Goal: Task Accomplishment & Management: Use online tool/utility

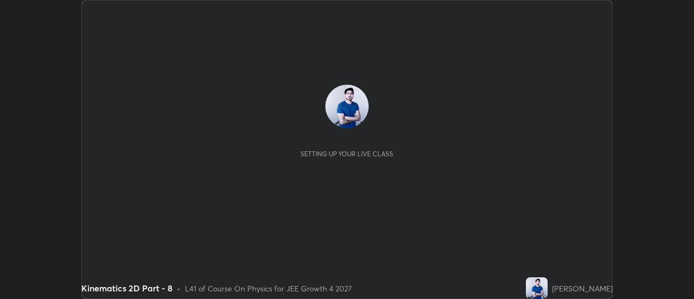
scroll to position [299, 694]
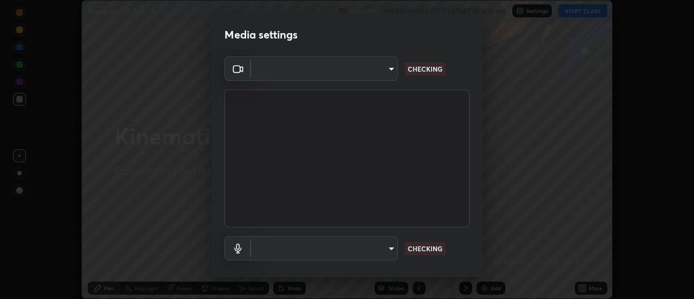
type input "4c72da43d9f8fe59a3f1c51c15ce5ef4700dc23536a29d5760a7834eb8cafeb2"
click at [388, 248] on body "Erase all Kinematics 2D Part - 8 Recording WAS SCHEDULED TO START AT 8:15 AM Se…" at bounding box center [347, 149] width 694 height 299
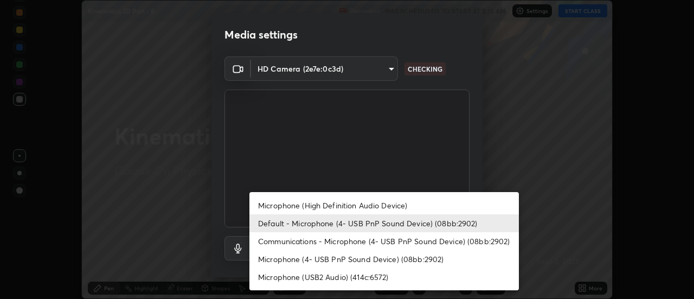
click at [338, 204] on li "Microphone (High Definition Audio Device)" at bounding box center [384, 205] width 270 height 18
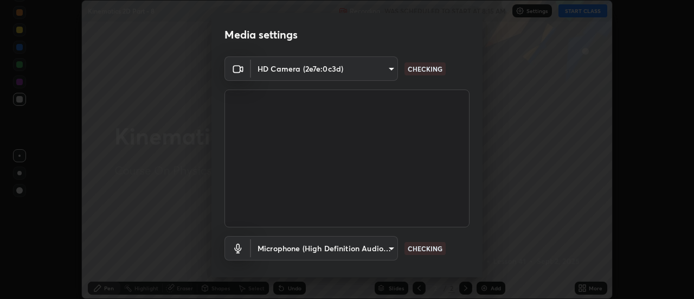
click at [388, 249] on body "Erase all Kinematics 2D Part - 8 Recording WAS SCHEDULED TO START AT 8:15 AM Se…" at bounding box center [347, 149] width 694 height 299
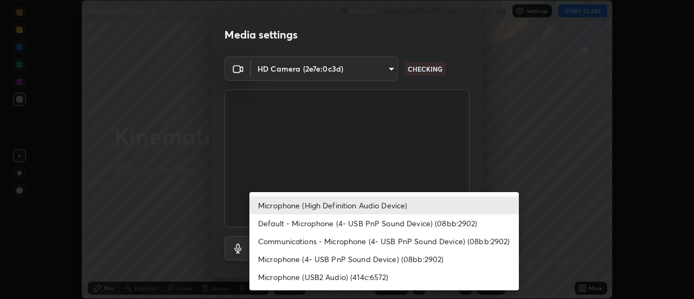
click at [333, 224] on li "Default - Microphone (4- USB PnP Sound Device) (08bb:2902)" at bounding box center [384, 223] width 270 height 18
type input "default"
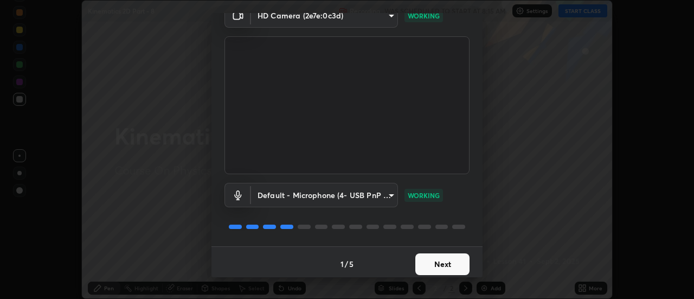
scroll to position [57, 0]
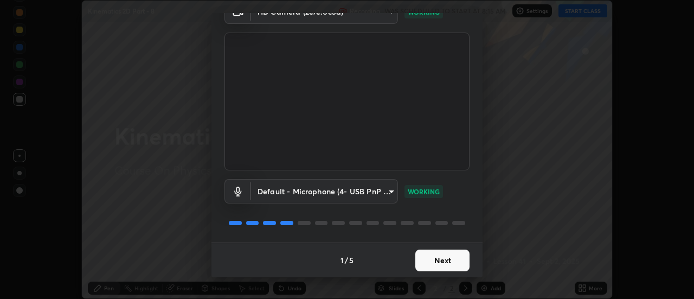
click at [432, 261] on button "Next" at bounding box center [442, 260] width 54 height 22
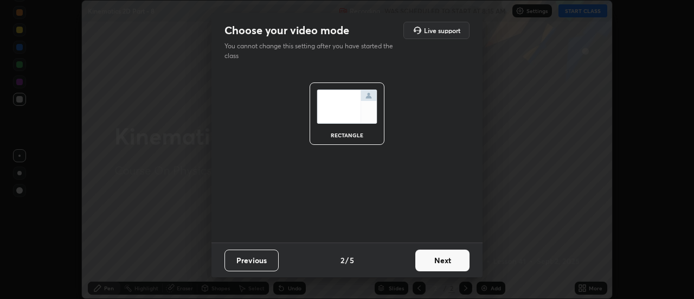
scroll to position [0, 0]
click at [434, 259] on button "Next" at bounding box center [442, 260] width 54 height 22
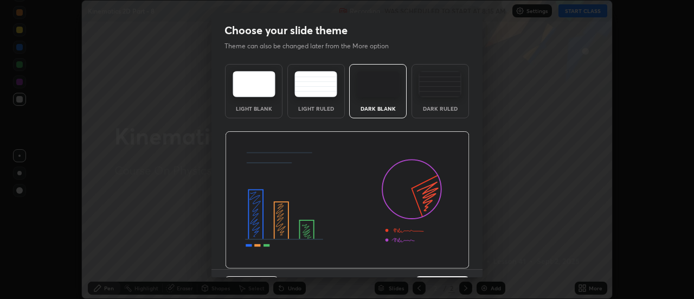
scroll to position [27, 0]
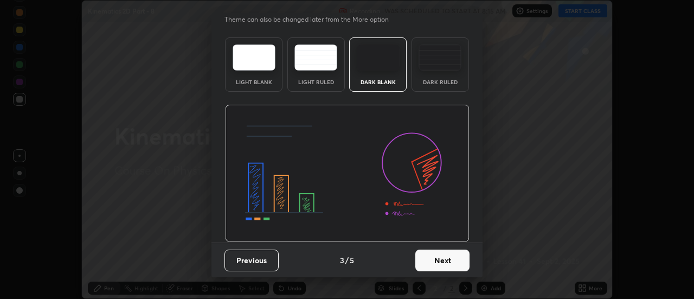
click at [438, 257] on button "Next" at bounding box center [442, 260] width 54 height 22
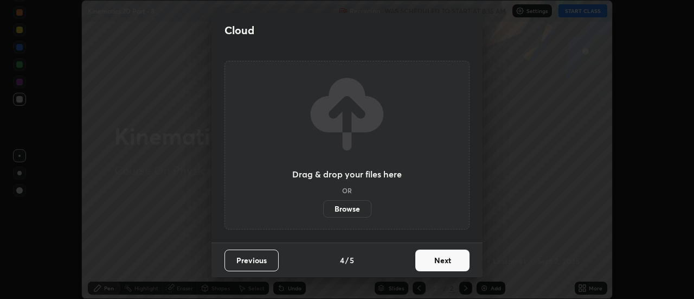
click at [438, 259] on button "Next" at bounding box center [442, 260] width 54 height 22
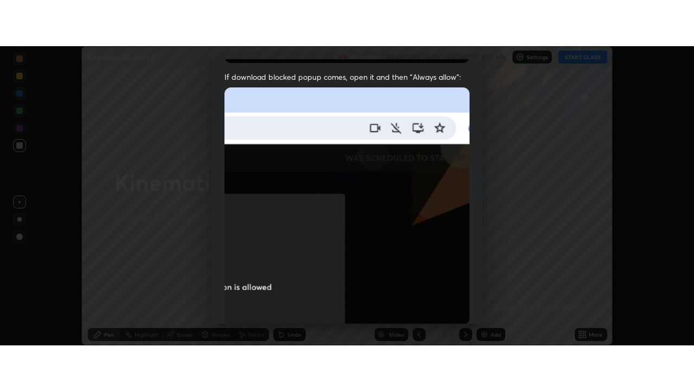
scroll to position [278, 0]
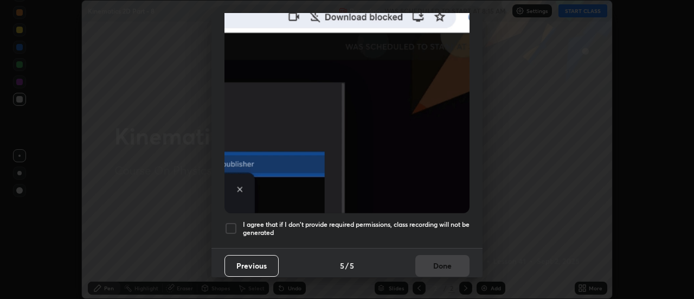
click at [232, 225] on div at bounding box center [231, 228] width 13 height 13
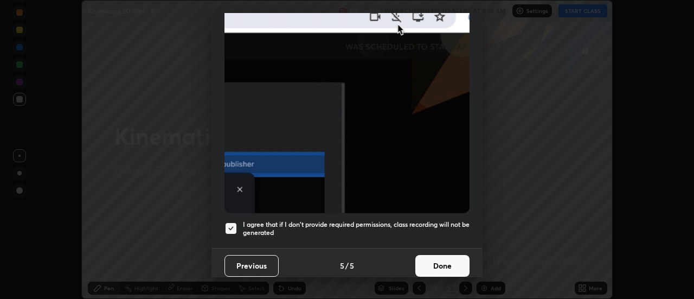
click at [432, 258] on button "Done" at bounding box center [442, 266] width 54 height 22
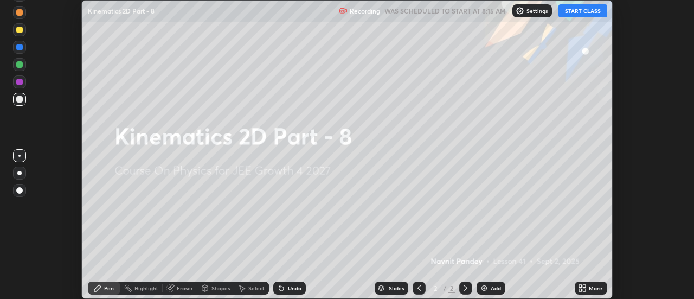
click at [581, 286] on icon at bounding box center [580, 286] width 3 height 3
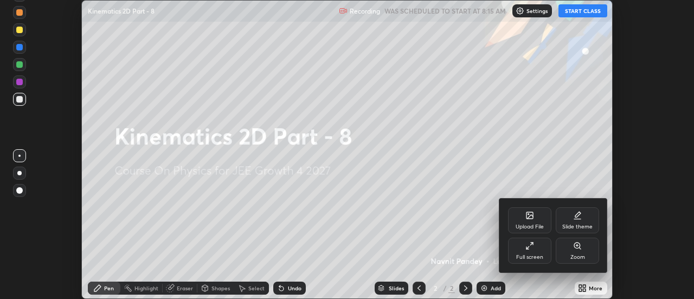
click at [529, 254] on div "Full screen" at bounding box center [529, 256] width 27 height 5
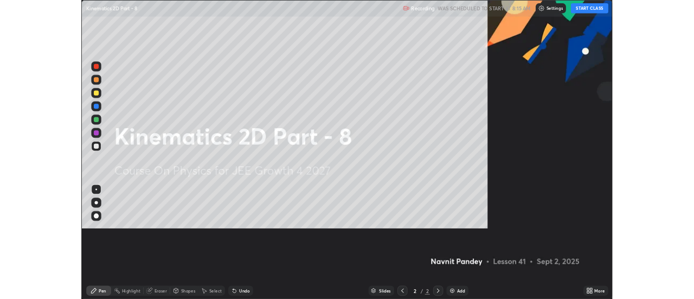
scroll to position [391, 694]
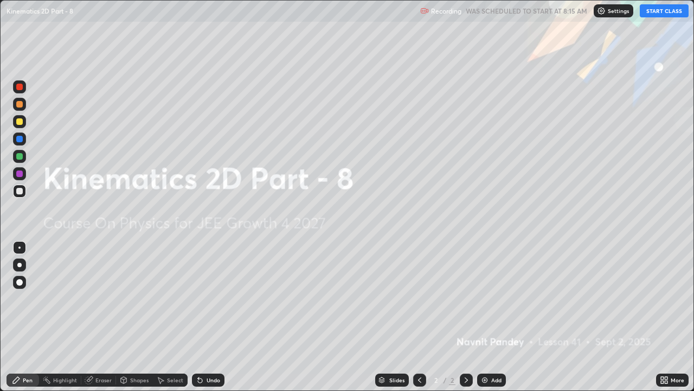
click at [663, 14] on button "START CLASS" at bounding box center [664, 10] width 49 height 13
click at [482, 298] on img at bounding box center [485, 379] width 9 height 9
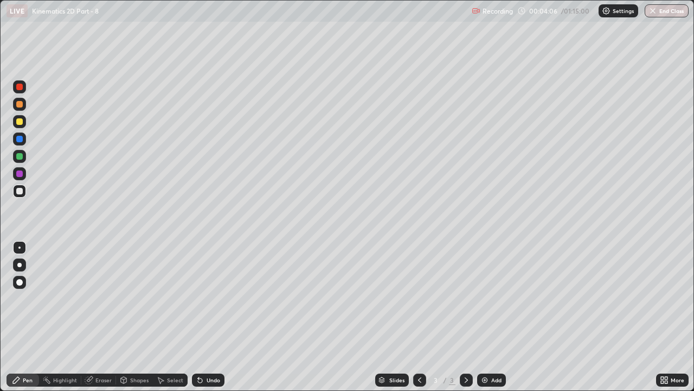
click at [20, 195] on div at bounding box center [19, 190] width 13 height 13
click at [483, 298] on img at bounding box center [485, 379] width 9 height 9
click at [104, 298] on div "Eraser" at bounding box center [103, 379] width 16 height 5
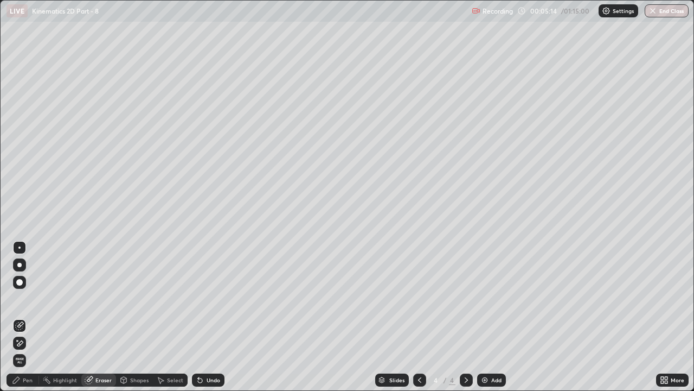
click at [28, 298] on div "Pen" at bounding box center [28, 379] width 10 height 5
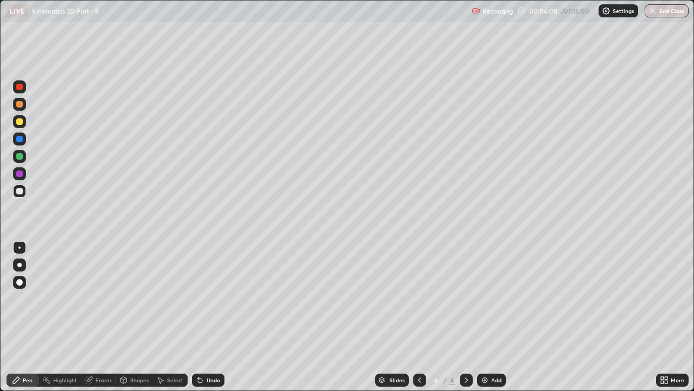
click at [24, 168] on div at bounding box center [19, 173] width 13 height 17
click at [415, 298] on icon at bounding box center [419, 379] width 9 height 9
click at [21, 157] on div at bounding box center [19, 156] width 7 height 7
click at [209, 298] on div "Undo" at bounding box center [208, 379] width 33 height 13
click at [20, 140] on div at bounding box center [19, 139] width 7 height 7
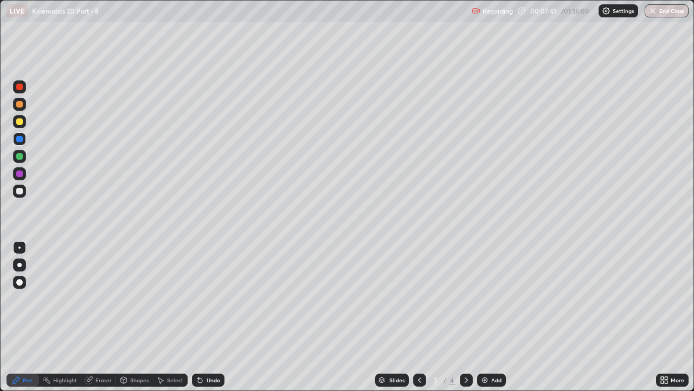
click at [21, 172] on div at bounding box center [19, 173] width 7 height 7
click at [465, 298] on icon at bounding box center [466, 379] width 9 height 9
click at [20, 191] on div at bounding box center [19, 191] width 7 height 7
click at [25, 172] on div at bounding box center [19, 173] width 13 height 13
click at [20, 157] on div at bounding box center [19, 156] width 7 height 7
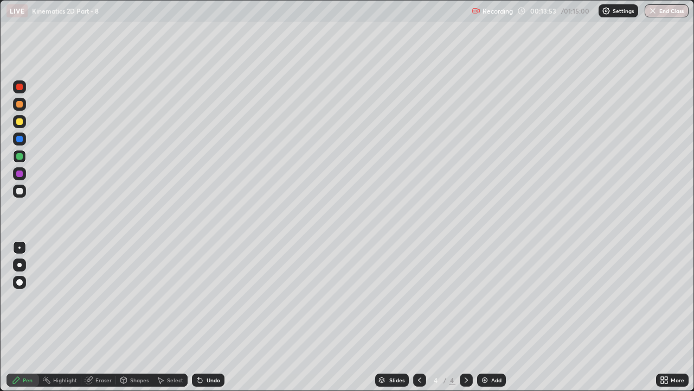
click at [479, 298] on div "Add" at bounding box center [491, 379] width 29 height 13
click at [22, 172] on div at bounding box center [19, 173] width 7 height 7
click at [23, 138] on div at bounding box center [19, 138] width 13 height 13
click at [203, 298] on div "Undo" at bounding box center [208, 379] width 33 height 13
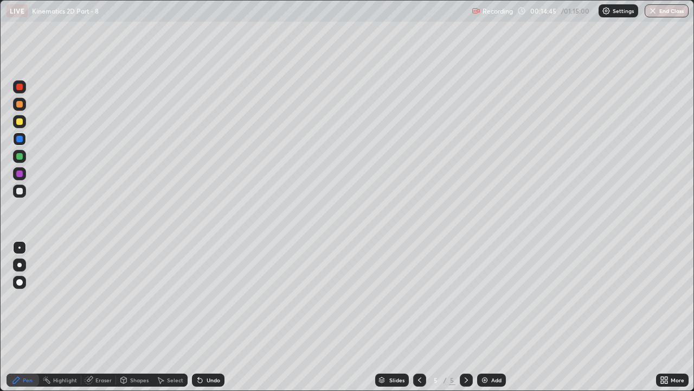
click at [419, 298] on icon at bounding box center [419, 379] width 9 height 9
click at [465, 298] on icon at bounding box center [466, 379] width 9 height 9
click at [487, 298] on img at bounding box center [485, 379] width 9 height 9
click at [21, 191] on div at bounding box center [19, 191] width 7 height 7
click at [20, 265] on div at bounding box center [19, 265] width 4 height 4
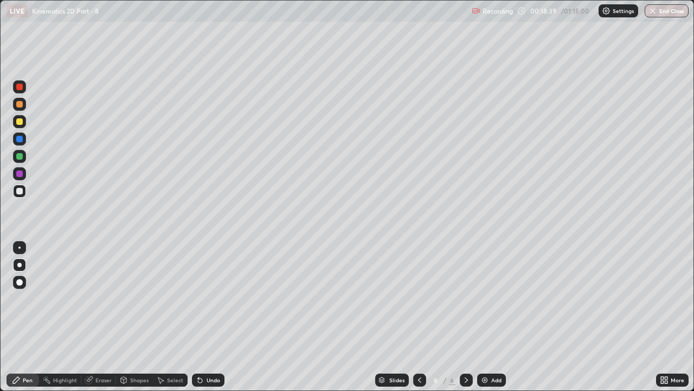
click at [22, 172] on div at bounding box center [19, 173] width 7 height 7
click at [21, 258] on div at bounding box center [19, 264] width 13 height 13
click at [20, 247] on div at bounding box center [19, 247] width 2 height 2
click at [21, 190] on div at bounding box center [19, 191] width 7 height 7
click at [21, 174] on div at bounding box center [19, 173] width 7 height 7
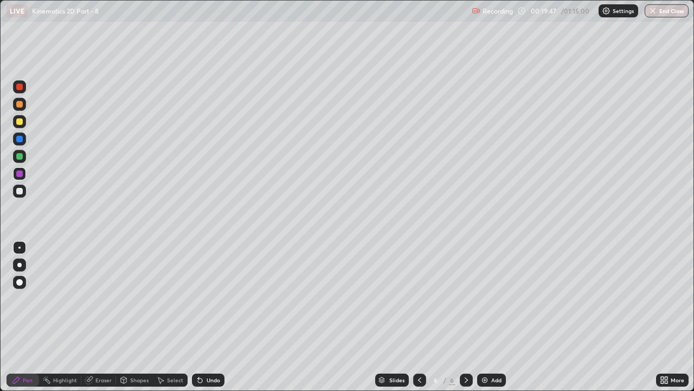
click at [204, 298] on div "Undo" at bounding box center [208, 379] width 33 height 13
click at [19, 189] on div at bounding box center [19, 191] width 7 height 7
click at [481, 298] on img at bounding box center [485, 379] width 9 height 9
click at [20, 158] on div at bounding box center [19, 156] width 7 height 7
click at [18, 174] on div at bounding box center [19, 173] width 7 height 7
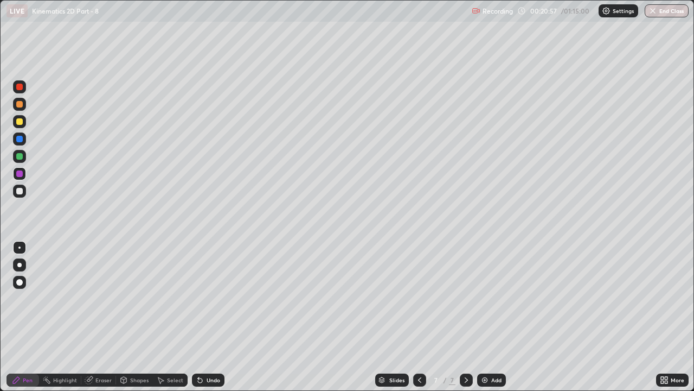
click at [21, 151] on div at bounding box center [19, 156] width 13 height 13
click at [22, 192] on div at bounding box center [19, 191] width 7 height 7
click at [21, 155] on div at bounding box center [19, 156] width 7 height 7
click at [20, 139] on div at bounding box center [19, 139] width 7 height 7
click at [213, 298] on div "Undo" at bounding box center [214, 379] width 14 height 5
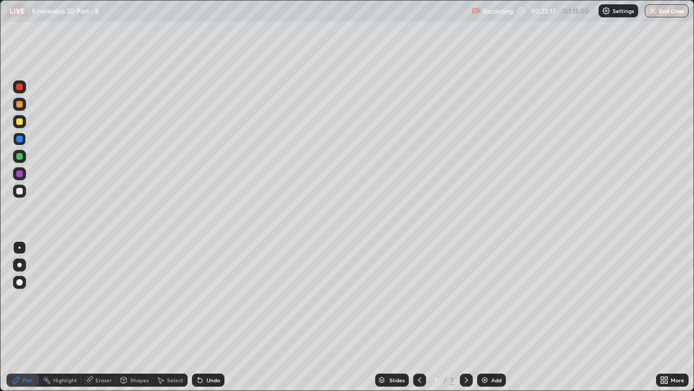
click at [209, 298] on div "Undo" at bounding box center [214, 379] width 14 height 5
click at [418, 298] on icon at bounding box center [419, 379] width 3 height 5
click at [465, 298] on icon at bounding box center [466, 379] width 9 height 9
click at [484, 298] on img at bounding box center [485, 379] width 9 height 9
click at [94, 298] on div "Eraser" at bounding box center [98, 379] width 35 height 13
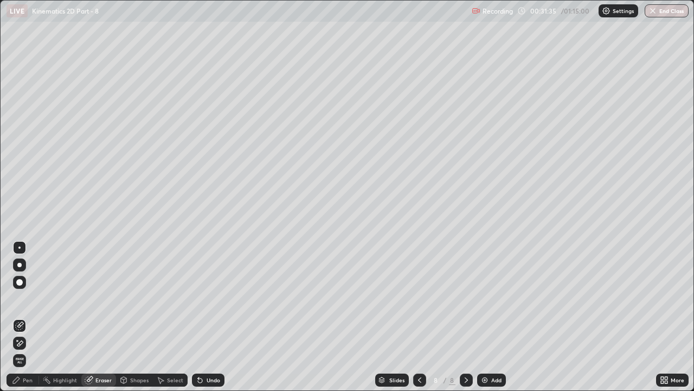
click at [25, 298] on div "Pen" at bounding box center [28, 379] width 10 height 5
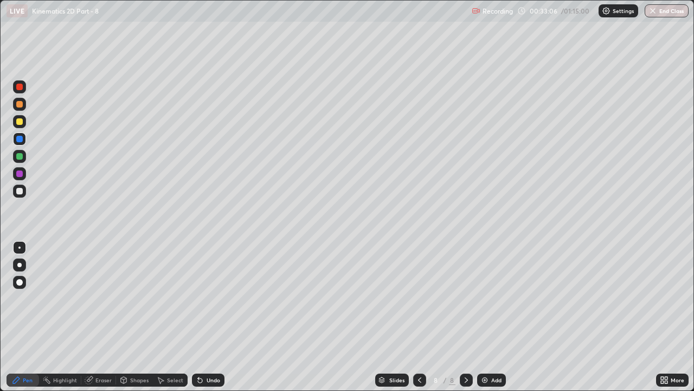
click at [94, 298] on div "Eraser" at bounding box center [98, 379] width 35 height 13
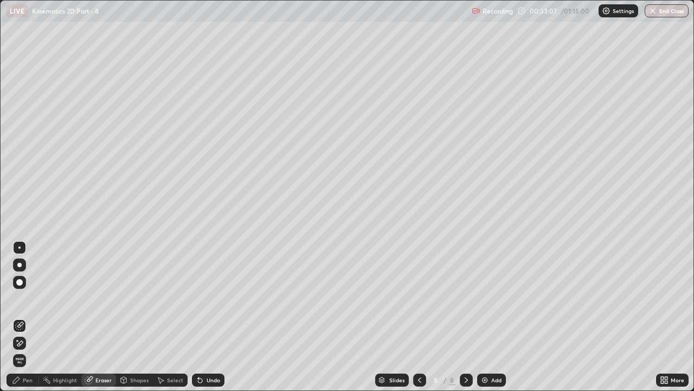
click at [24, 298] on div at bounding box center [19, 342] width 13 height 17
click at [24, 298] on div "Pen" at bounding box center [28, 379] width 10 height 5
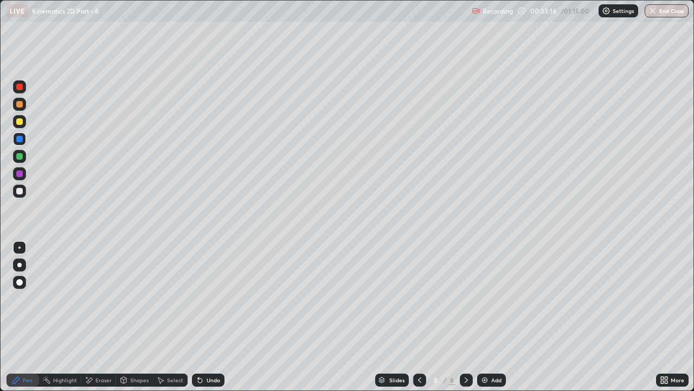
click at [22, 298] on div "Pen" at bounding box center [23, 379] width 33 height 13
click at [20, 192] on div at bounding box center [19, 191] width 7 height 7
click at [18, 156] on div at bounding box center [19, 156] width 7 height 7
click at [207, 298] on div "Undo" at bounding box center [214, 379] width 14 height 5
click at [20, 174] on div at bounding box center [19, 173] width 7 height 7
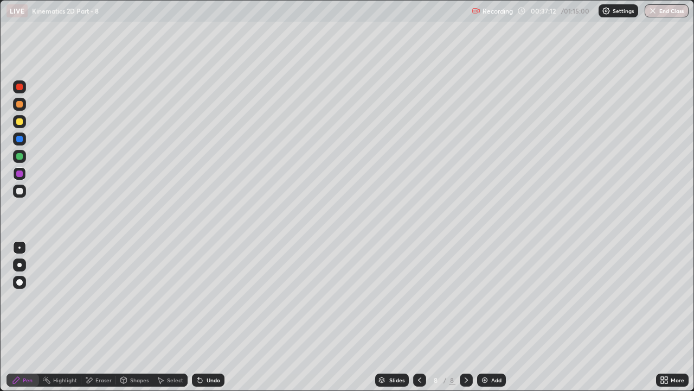
click at [93, 298] on div "Eraser" at bounding box center [98, 379] width 35 height 13
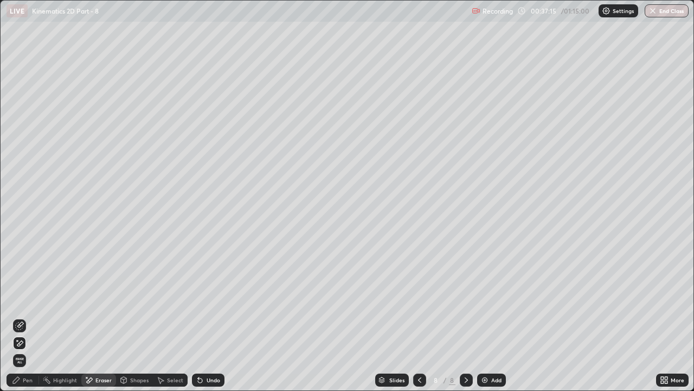
click at [33, 298] on div "Pen" at bounding box center [23, 379] width 33 height 13
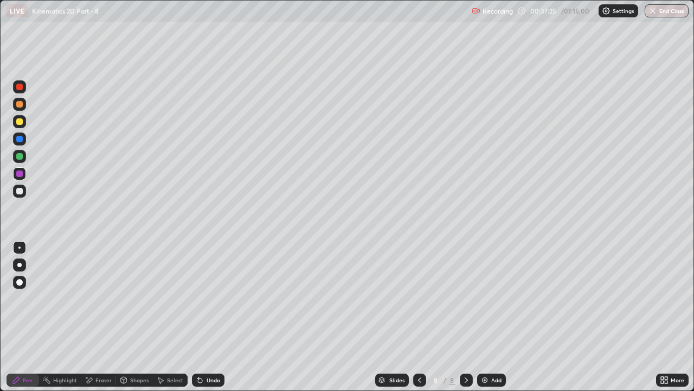
click at [24, 159] on div at bounding box center [19, 156] width 13 height 13
click at [22, 122] on div at bounding box center [19, 121] width 7 height 7
click at [20, 160] on div at bounding box center [19, 156] width 13 height 13
click at [20, 138] on div at bounding box center [19, 139] width 7 height 7
click at [20, 158] on div at bounding box center [19, 156] width 7 height 7
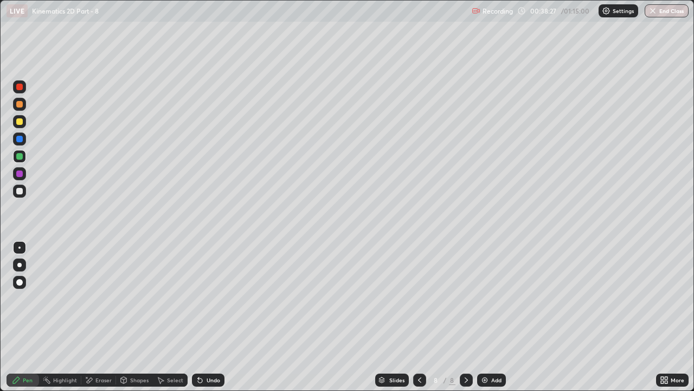
click at [199, 298] on icon at bounding box center [200, 380] width 4 height 4
click at [98, 298] on div "Eraser" at bounding box center [103, 379] width 16 height 5
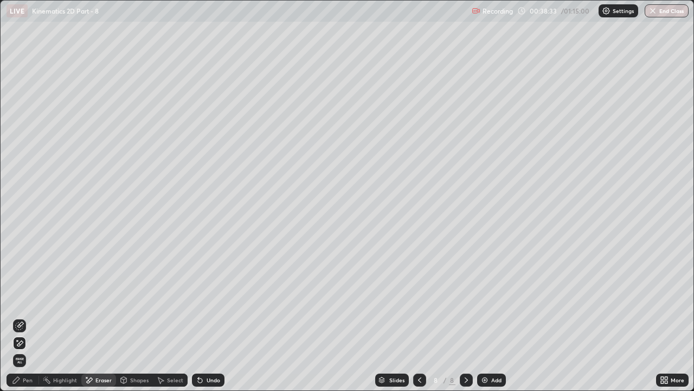
click at [32, 298] on div "Pen" at bounding box center [28, 379] width 10 height 5
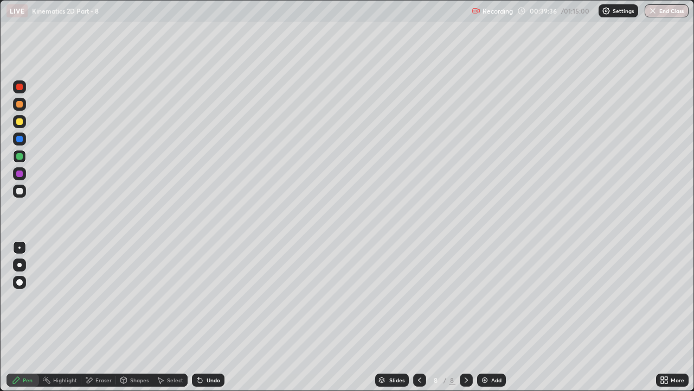
click at [203, 298] on div "Undo" at bounding box center [208, 379] width 33 height 13
click at [204, 298] on div "Undo" at bounding box center [208, 379] width 33 height 13
click at [209, 298] on div "Undo" at bounding box center [214, 379] width 14 height 5
click at [487, 298] on img at bounding box center [485, 379] width 9 height 9
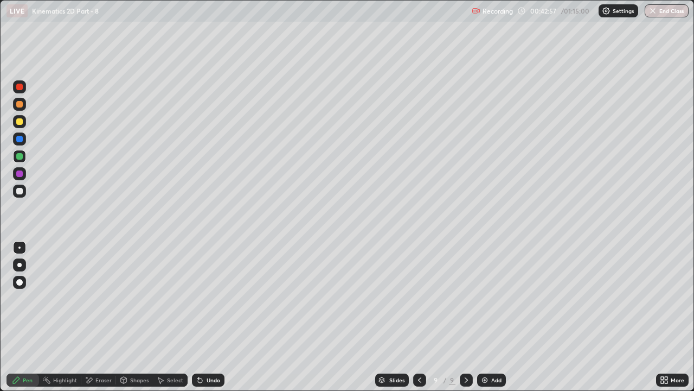
click at [20, 174] on div at bounding box center [19, 173] width 7 height 7
click at [22, 191] on div at bounding box center [19, 191] width 7 height 7
click at [20, 155] on div at bounding box center [19, 156] width 7 height 7
click at [20, 174] on div at bounding box center [19, 173] width 7 height 7
click at [20, 154] on div at bounding box center [19, 156] width 7 height 7
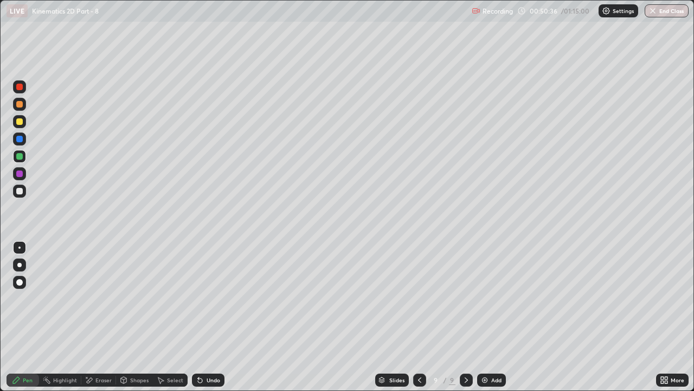
click at [482, 298] on img at bounding box center [485, 379] width 9 height 9
click at [20, 189] on div at bounding box center [19, 191] width 7 height 7
click at [202, 298] on icon at bounding box center [200, 379] width 9 height 9
click at [20, 157] on div at bounding box center [19, 156] width 7 height 7
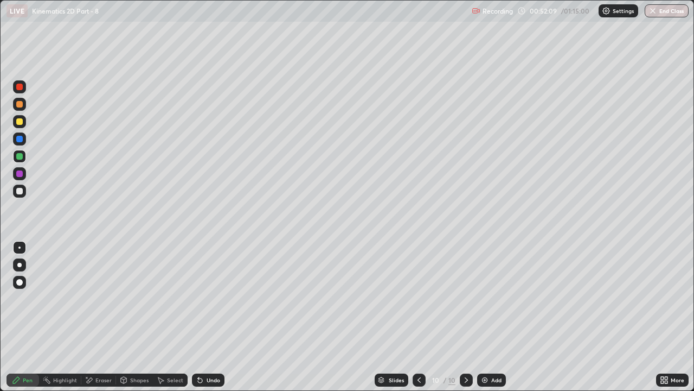
click at [17, 137] on div at bounding box center [19, 139] width 7 height 7
click at [17, 180] on div at bounding box center [19, 173] width 13 height 13
click at [485, 298] on img at bounding box center [485, 379] width 9 height 9
click at [20, 191] on div at bounding box center [19, 191] width 7 height 7
click at [20, 176] on div at bounding box center [19, 173] width 7 height 7
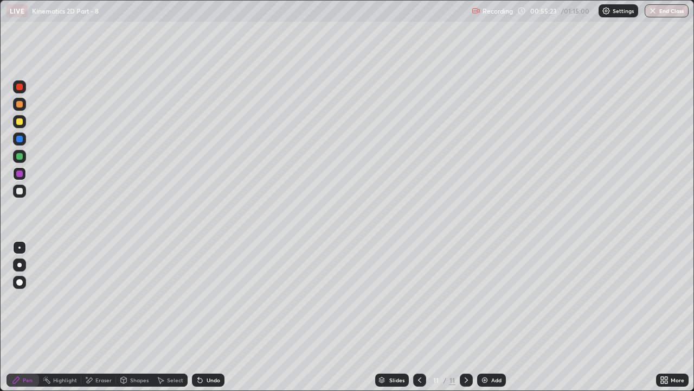
click at [20, 156] on div at bounding box center [19, 156] width 7 height 7
click at [16, 175] on div at bounding box center [19, 173] width 7 height 7
click at [18, 139] on div at bounding box center [19, 139] width 7 height 7
click at [20, 189] on div at bounding box center [19, 191] width 7 height 7
click at [207, 298] on div "Undo" at bounding box center [214, 379] width 14 height 5
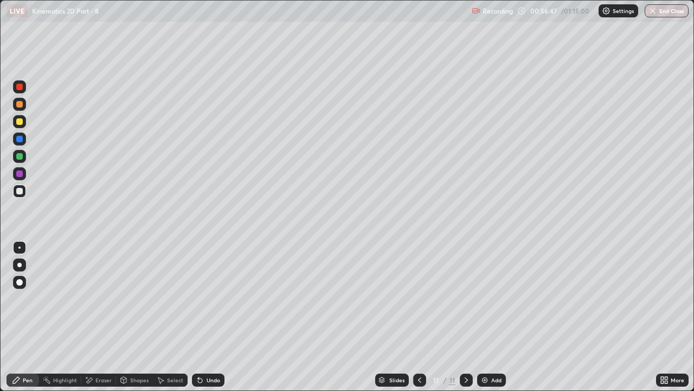
click at [24, 174] on div at bounding box center [19, 173] width 13 height 13
click at [19, 157] on div at bounding box center [19, 156] width 7 height 7
click at [21, 123] on div at bounding box center [19, 121] width 7 height 7
click at [482, 298] on img at bounding box center [485, 379] width 9 height 9
click at [17, 155] on div at bounding box center [19, 156] width 7 height 7
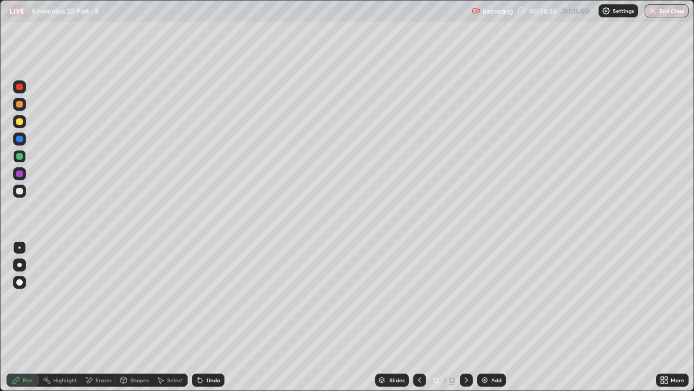
click at [419, 298] on icon at bounding box center [419, 379] width 9 height 9
click at [460, 298] on div at bounding box center [466, 379] width 13 height 13
click at [25, 170] on div at bounding box center [19, 173] width 13 height 13
click at [19, 193] on div at bounding box center [19, 191] width 7 height 7
click at [22, 176] on div at bounding box center [19, 173] width 7 height 7
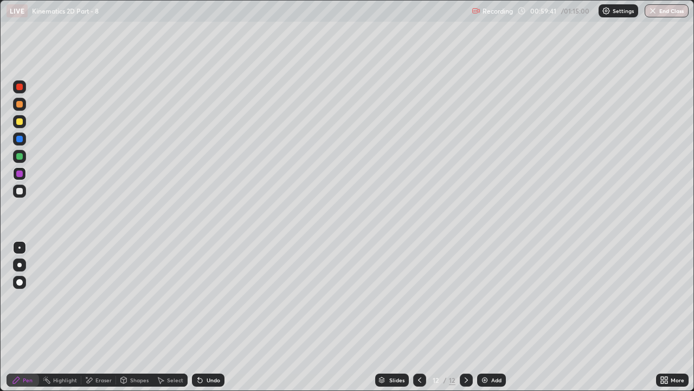
click at [213, 298] on div "Undo" at bounding box center [214, 379] width 14 height 5
click at [20, 191] on div at bounding box center [19, 191] width 7 height 7
click at [103, 298] on div "Eraser" at bounding box center [103, 379] width 16 height 5
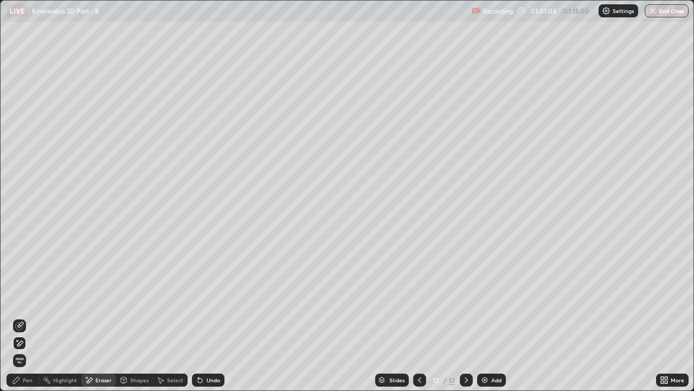
click at [26, 298] on div "Pen" at bounding box center [28, 379] width 10 height 5
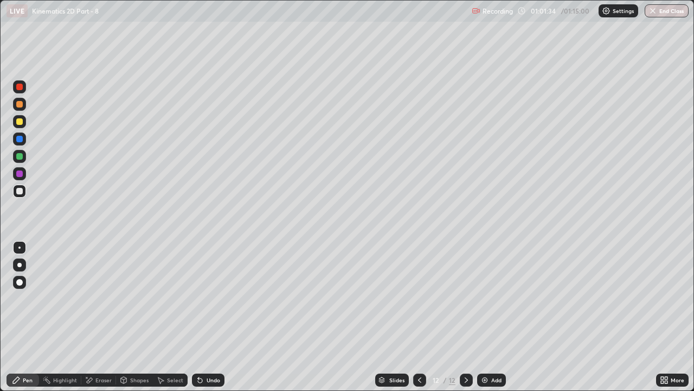
click at [419, 298] on icon at bounding box center [419, 379] width 9 height 9
click at [464, 298] on icon at bounding box center [466, 379] width 9 height 9
click at [484, 298] on img at bounding box center [485, 379] width 9 height 9
click at [20, 191] on div at bounding box center [19, 191] width 7 height 7
click at [21, 158] on div at bounding box center [19, 156] width 7 height 7
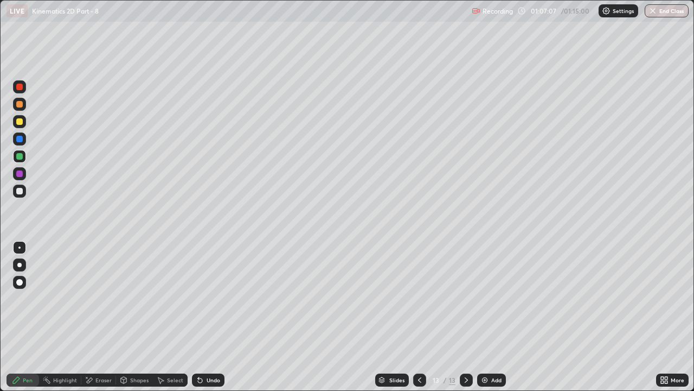
click at [22, 176] on div at bounding box center [19, 173] width 13 height 13
click at [20, 157] on div at bounding box center [19, 156] width 7 height 7
click at [18, 175] on div at bounding box center [19, 173] width 7 height 7
click at [18, 140] on div at bounding box center [19, 139] width 7 height 7
click at [203, 298] on div "Undo" at bounding box center [208, 379] width 33 height 13
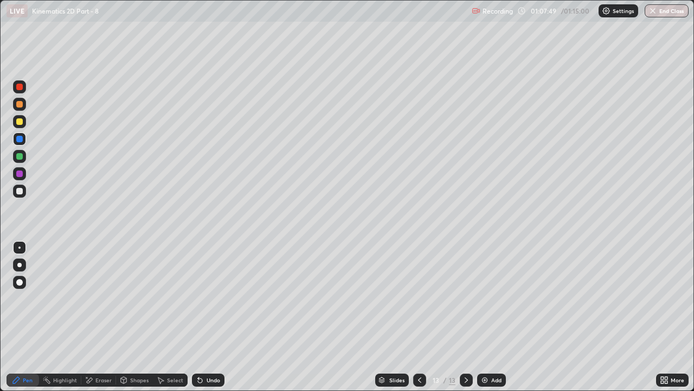
click at [20, 191] on div at bounding box center [19, 191] width 7 height 7
click at [19, 169] on div at bounding box center [19, 173] width 13 height 13
click at [18, 155] on div at bounding box center [19, 156] width 7 height 7
click at [19, 172] on div at bounding box center [19, 173] width 7 height 7
click at [18, 157] on div at bounding box center [19, 156] width 7 height 7
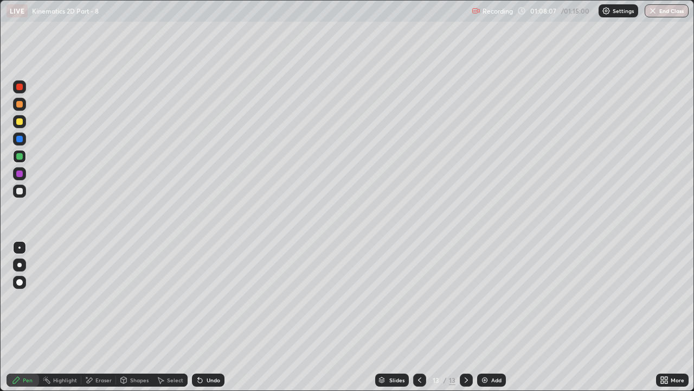
click at [24, 195] on div at bounding box center [19, 190] width 13 height 13
click at [18, 172] on div at bounding box center [19, 173] width 7 height 7
click at [22, 158] on div at bounding box center [19, 156] width 7 height 7
click at [199, 298] on icon at bounding box center [200, 380] width 4 height 4
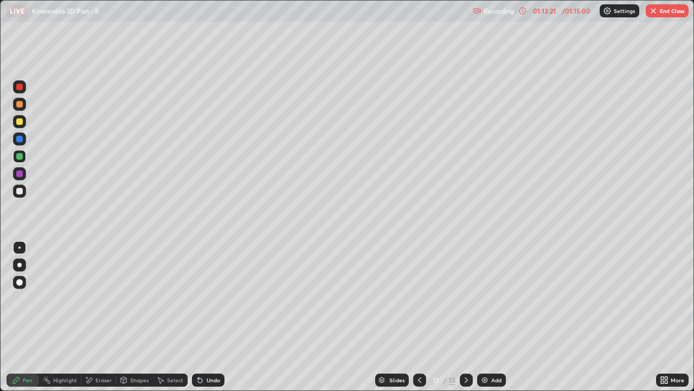
click at [667, 13] on button "End Class" at bounding box center [667, 10] width 43 height 13
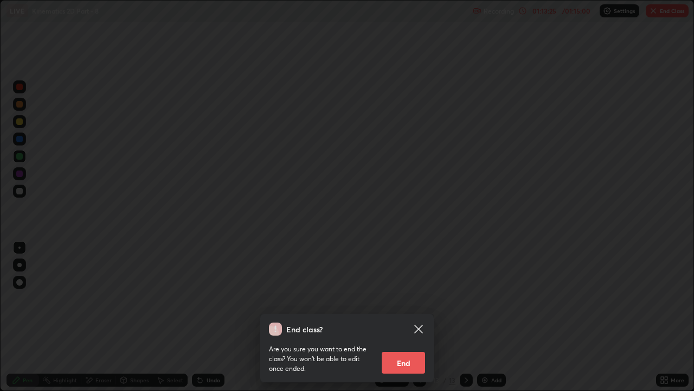
click at [356, 284] on div "End class? Are you sure you want to end the class? You won’t be able to edit on…" at bounding box center [347, 195] width 694 height 391
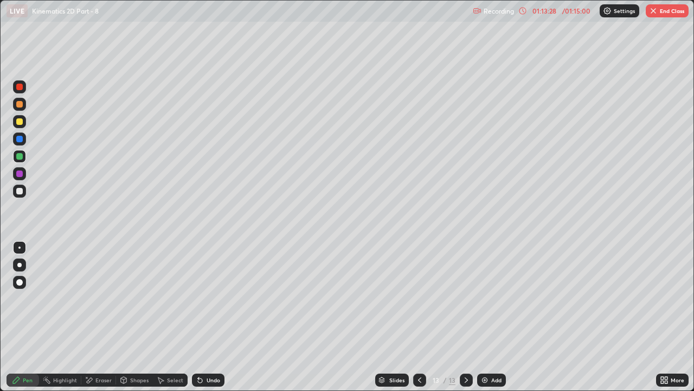
click at [660, 13] on button "End Class" at bounding box center [667, 10] width 43 height 13
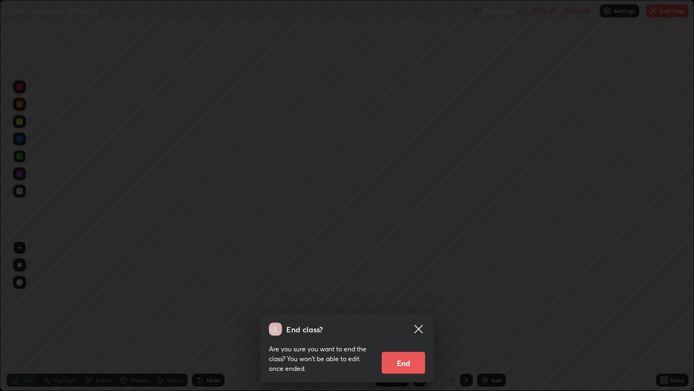
click at [406, 298] on button "End" at bounding box center [403, 362] width 43 height 22
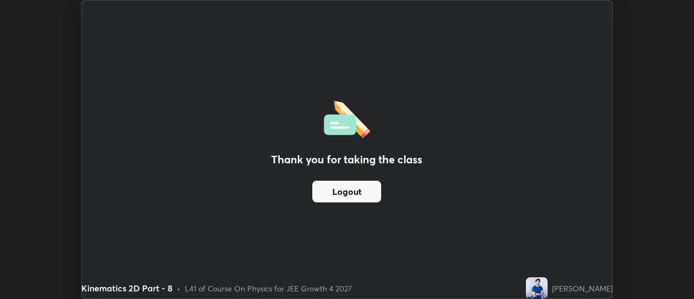
scroll to position [53940, 53544]
